Goal: Task Accomplishment & Management: Manage account settings

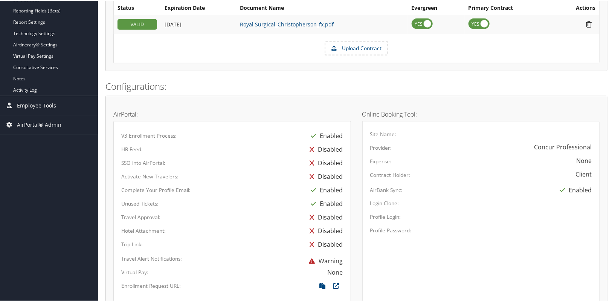
scroll to position [98, 0]
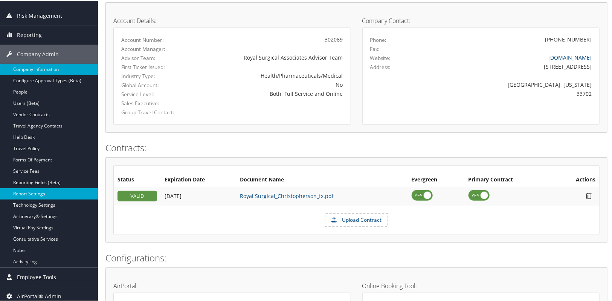
click at [38, 196] on link "Report Settings" at bounding box center [49, 192] width 98 height 11
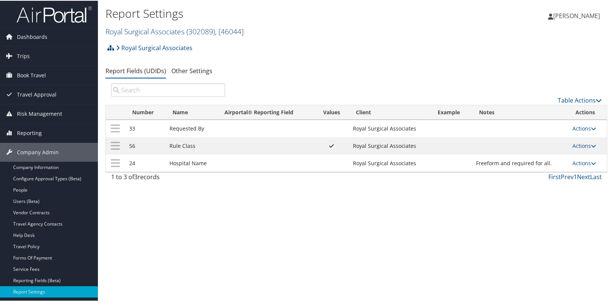
click at [173, 33] on link "Royal Surgical Associates ( 302089 ) , [ 46044 ]" at bounding box center [174, 31] width 138 height 10
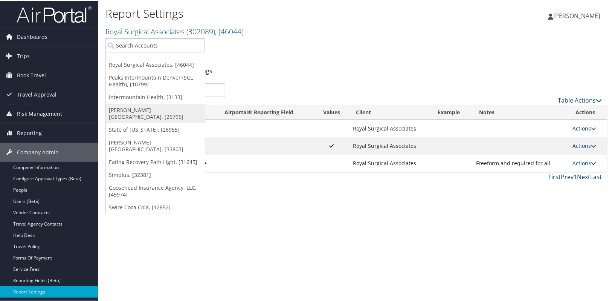
click at [137, 106] on link "[PERSON_NAME][GEOGRAPHIC_DATA], [26795]" at bounding box center [155, 113] width 99 height 20
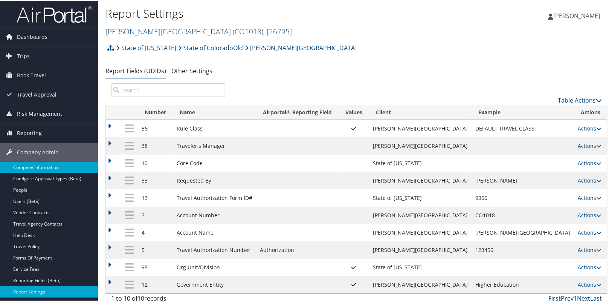
click at [53, 165] on link "Company Information" at bounding box center [49, 166] width 98 height 11
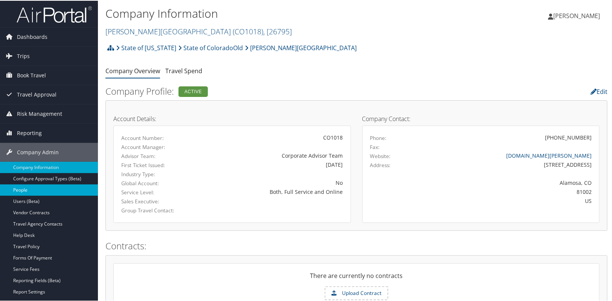
click at [35, 189] on link "People" at bounding box center [49, 188] width 98 height 11
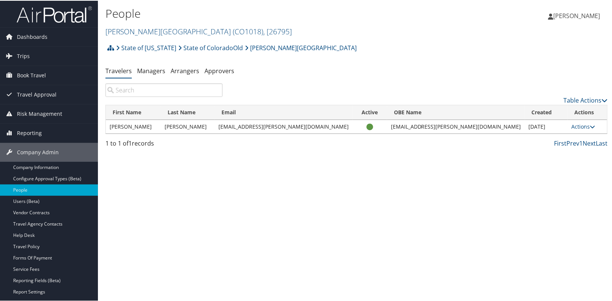
click at [185, 198] on div "People Adams State University ( CO1018 ) , [ 26795 ] Royal Surgical Associates …" at bounding box center [356, 150] width 517 height 301
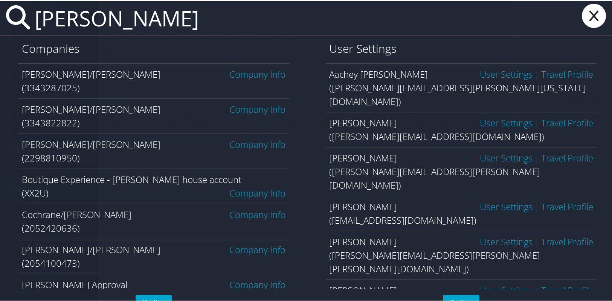
drag, startPoint x: 111, startPoint y: 20, endPoint x: 32, endPoint y: 34, distance: 81.0
click at [34, 34] on input "susan" at bounding box center [273, 17] width 482 height 35
paste input "[PERSON_NAME]"
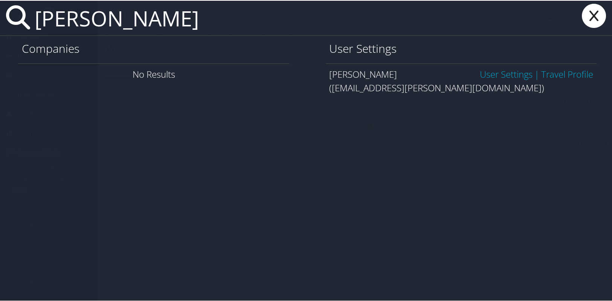
type input "Linda Relyea"
drag, startPoint x: 505, startPoint y: 67, endPoint x: 504, endPoint y: 72, distance: 4.3
click at [505, 67] on link "User Settings" at bounding box center [506, 73] width 53 height 12
click at [504, 72] on link "User Settings" at bounding box center [506, 73] width 53 height 12
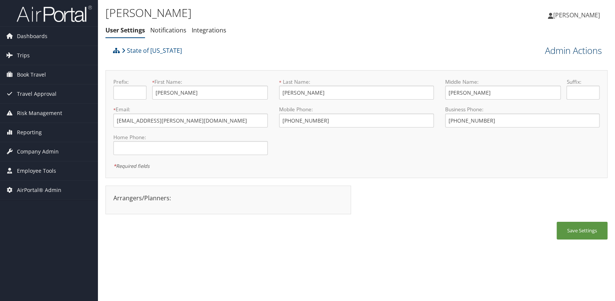
click at [567, 53] on link "Admin Actions" at bounding box center [573, 50] width 57 height 13
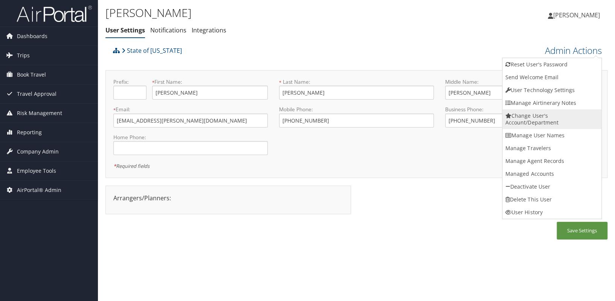
click at [528, 122] on link "Change User's Account/Department" at bounding box center [551, 119] width 99 height 20
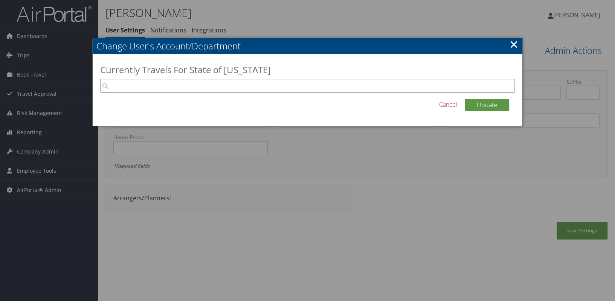
click at [125, 83] on input "search" at bounding box center [307, 86] width 415 height 14
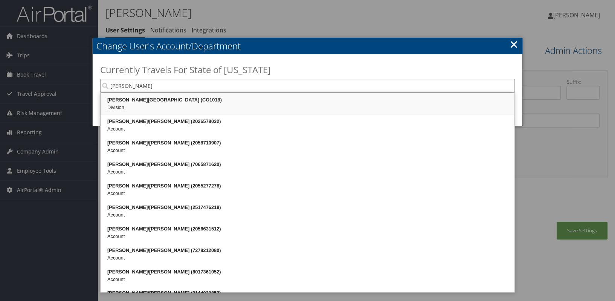
click at [134, 104] on div "Division" at bounding box center [308, 108] width 412 height 8
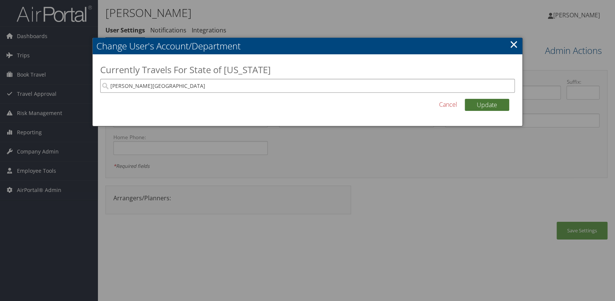
type input "[PERSON_NAME][GEOGRAPHIC_DATA]"
click at [484, 107] on button "Update" at bounding box center [487, 105] width 44 height 12
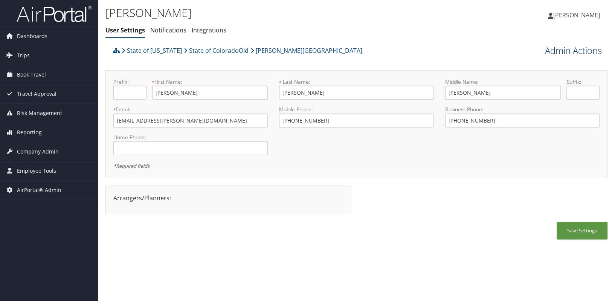
click at [565, 52] on link "Admin Actions" at bounding box center [573, 50] width 57 height 13
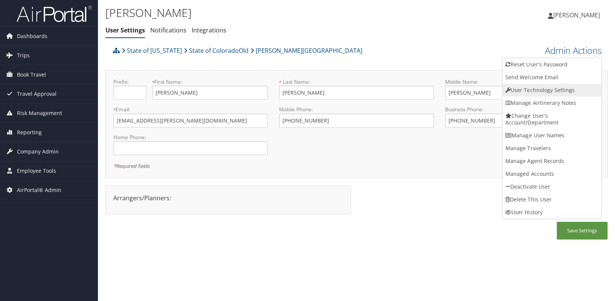
click at [517, 91] on link "User Technology Settings" at bounding box center [551, 90] width 99 height 13
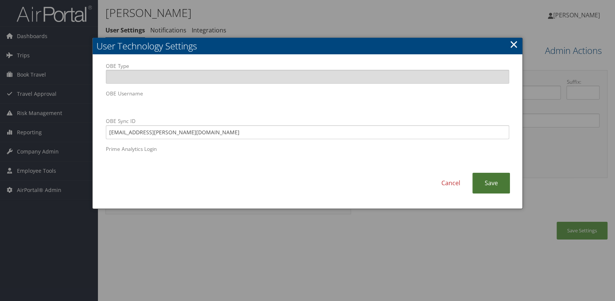
click at [488, 186] on link "Save" at bounding box center [491, 182] width 38 height 21
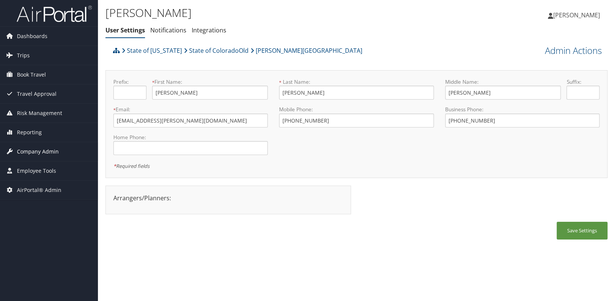
click at [51, 154] on span "Company Admin" at bounding box center [38, 151] width 42 height 19
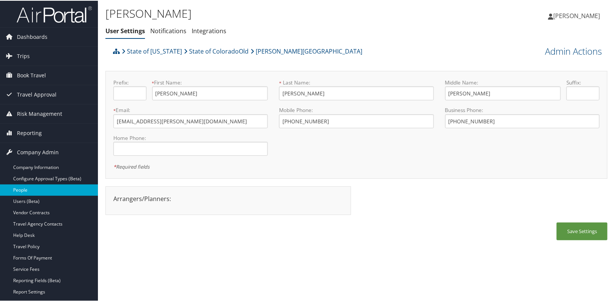
click at [36, 192] on link "People" at bounding box center [49, 188] width 98 height 11
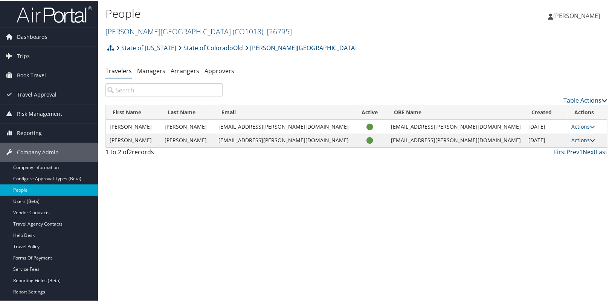
click at [590, 139] on icon at bounding box center [592, 139] width 5 height 5
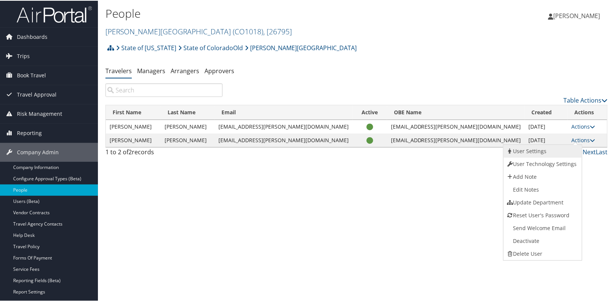
click at [553, 154] on link "User Settings" at bounding box center [541, 150] width 76 height 13
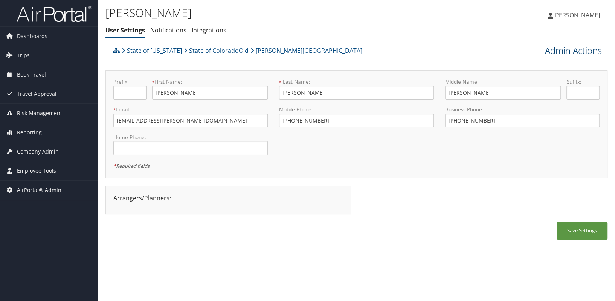
click at [562, 53] on link "Admin Actions" at bounding box center [573, 50] width 57 height 13
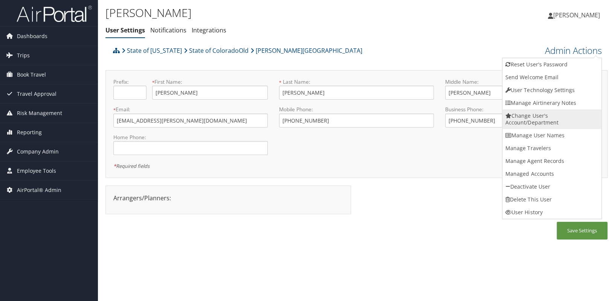
click at [524, 114] on link "Change User's Account/Department" at bounding box center [551, 119] width 99 height 20
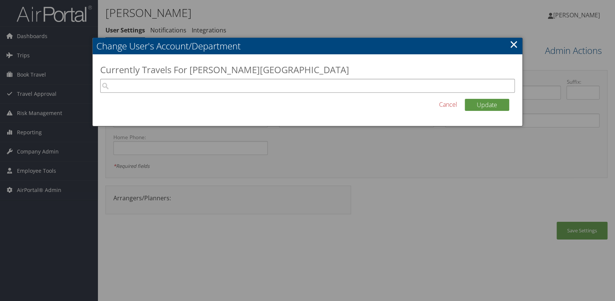
click at [186, 91] on input "search" at bounding box center [307, 86] width 415 height 14
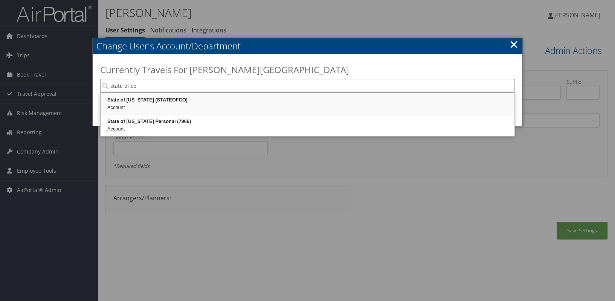
click at [166, 101] on div "State of Colorado (STATEOFCO)" at bounding box center [308, 100] width 412 height 8
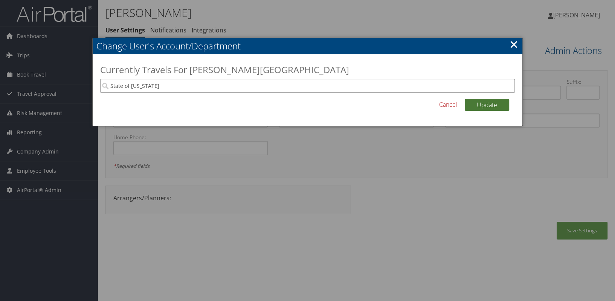
type input "State of [US_STATE]"
click at [470, 105] on button "Update" at bounding box center [487, 105] width 44 height 12
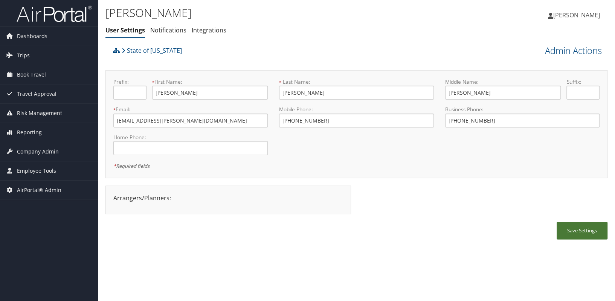
click at [578, 234] on button "Save Settings" at bounding box center [582, 230] width 51 height 18
click at [600, 223] on button "Save Settings" at bounding box center [582, 230] width 51 height 18
click at [496, 235] on div at bounding box center [356, 234] width 502 height 27
click at [559, 53] on link "Admin Actions" at bounding box center [573, 50] width 57 height 13
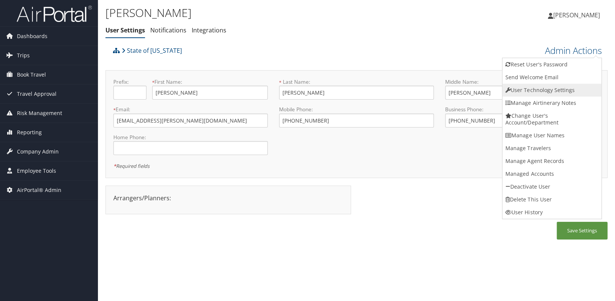
click at [531, 92] on link "User Technology Settings" at bounding box center [551, 90] width 99 height 13
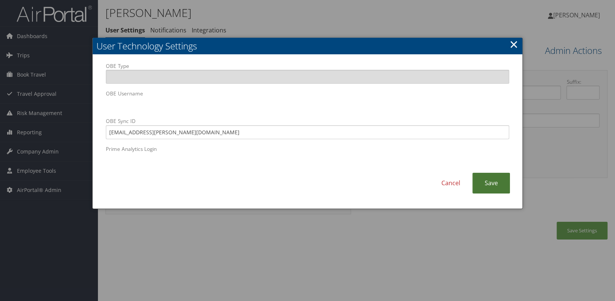
click at [496, 182] on link "Save" at bounding box center [491, 182] width 38 height 21
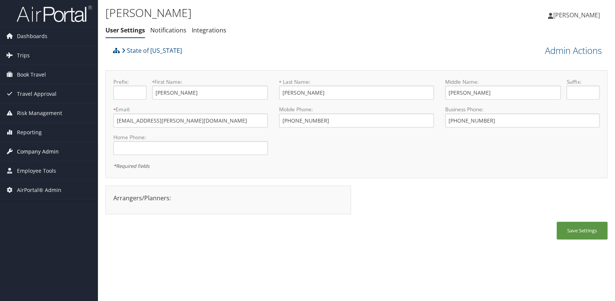
click at [44, 154] on span "Company Admin" at bounding box center [38, 151] width 42 height 19
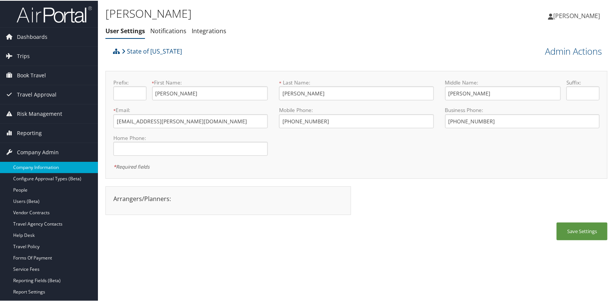
click at [40, 166] on link "Company Information" at bounding box center [49, 166] width 98 height 11
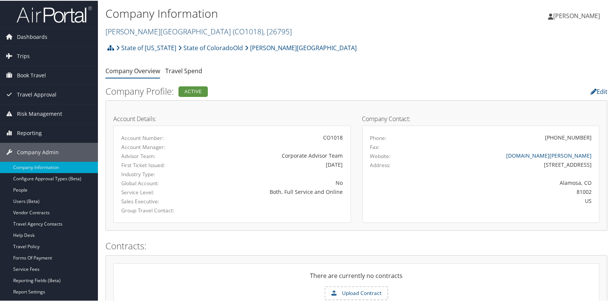
click at [159, 32] on link "[PERSON_NAME][GEOGRAPHIC_DATA] ( CO1018 ) , [ 26795 ]" at bounding box center [198, 31] width 186 height 10
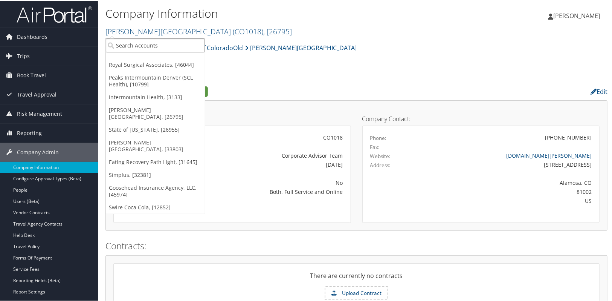
click at [141, 43] on input "search" at bounding box center [155, 45] width 99 height 14
type input "teton"
drag, startPoint x: 145, startPoint y: 46, endPoint x: 106, endPoint y: 50, distance: 39.0
click at [106, 50] on input "teton" at bounding box center [155, 45] width 99 height 14
type input "tyonek"
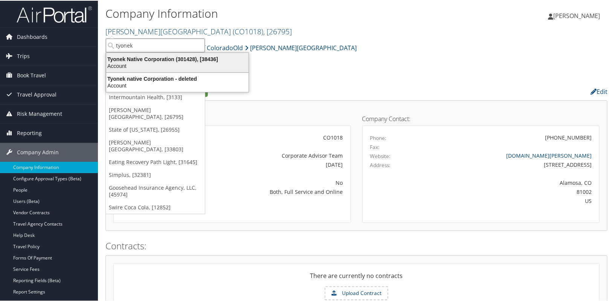
click at [118, 66] on div "Account" at bounding box center [177, 65] width 151 height 7
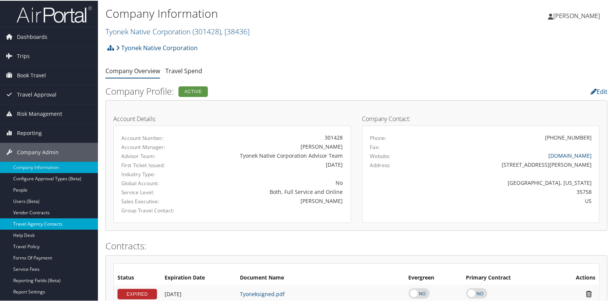
click at [36, 224] on link "Travel Agency Contacts" at bounding box center [49, 222] width 98 height 11
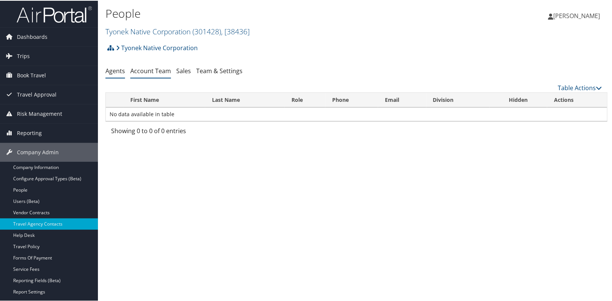
click at [154, 72] on link "Account Team" at bounding box center [150, 70] width 41 height 8
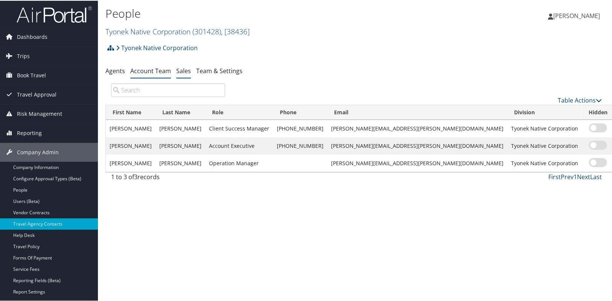
click at [188, 72] on link "Sales" at bounding box center [183, 70] width 15 height 8
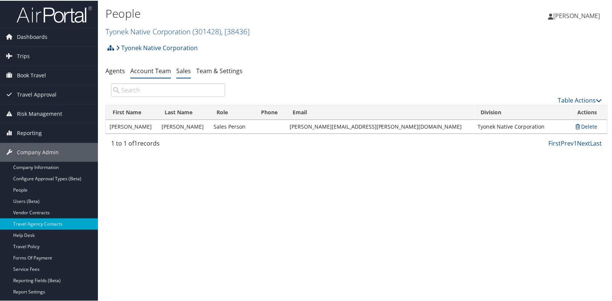
click at [147, 71] on link "Account Team" at bounding box center [150, 70] width 41 height 8
